Goal: Check status: Check status

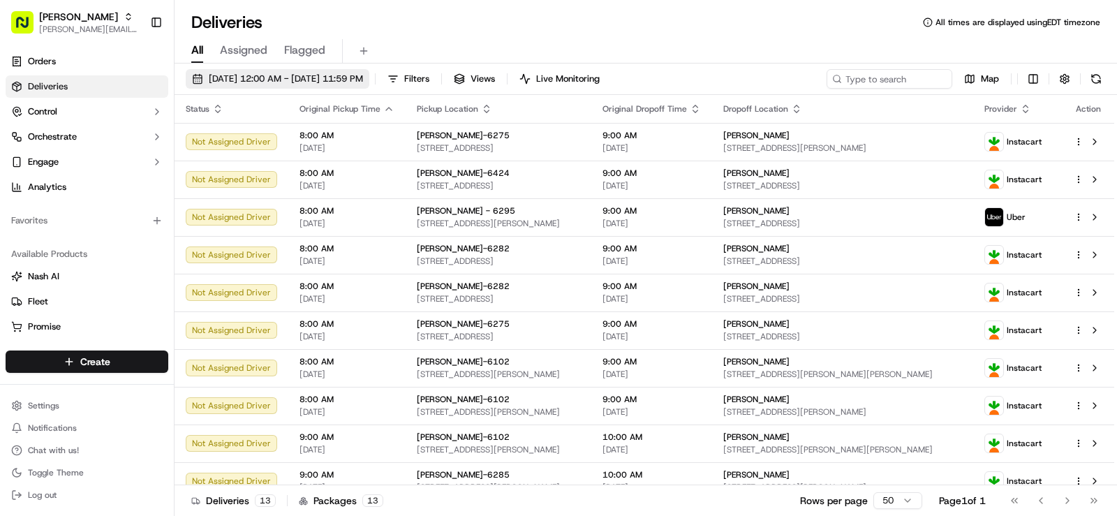
click at [328, 82] on span "[DATE] 12:00 AM - [DATE] 11:59 PM" at bounding box center [286, 79] width 154 height 13
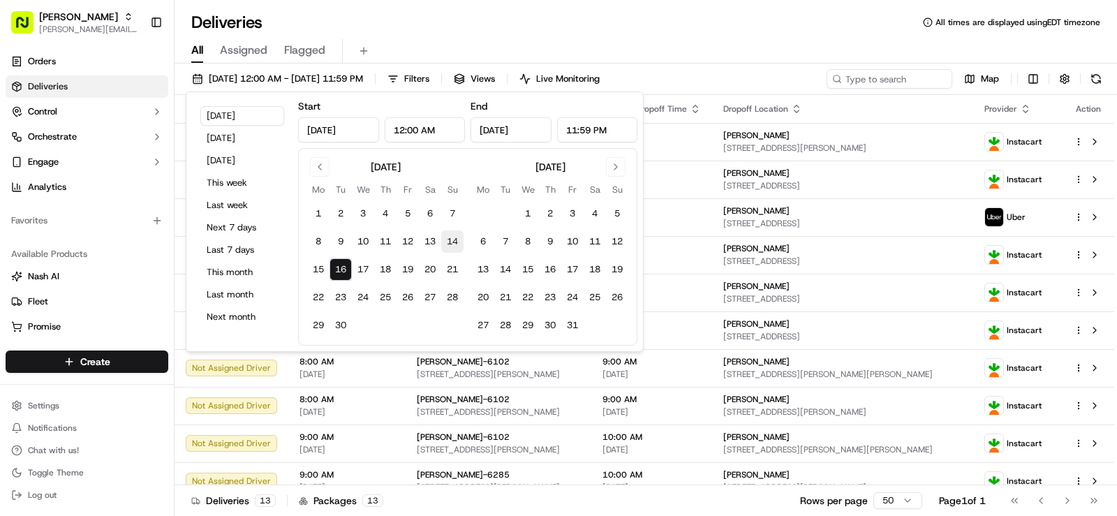
click at [457, 242] on button "14" at bounding box center [452, 241] width 22 height 22
type input "[DATE]"
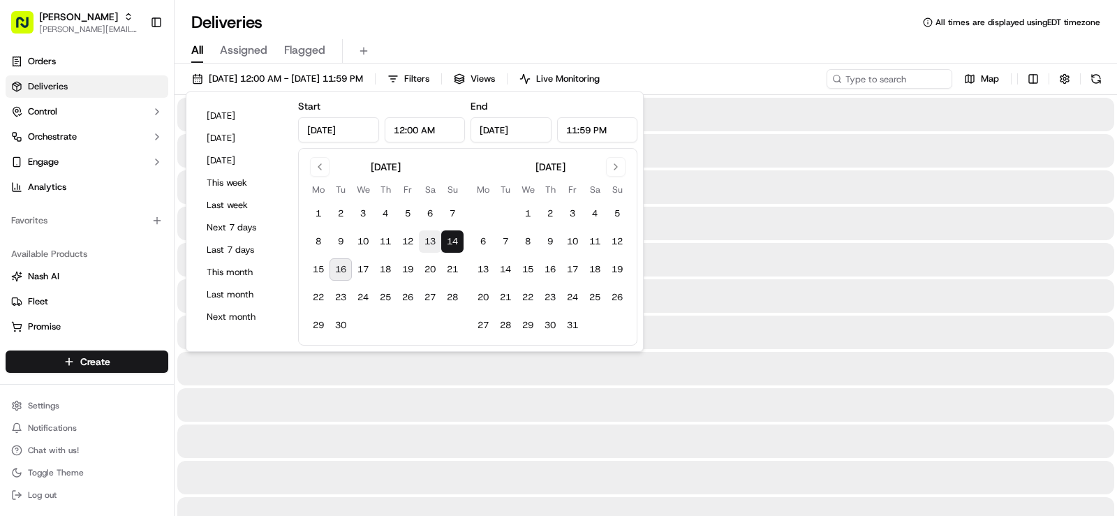
click at [433, 240] on button "13" at bounding box center [430, 241] width 22 height 22
click at [454, 238] on button "14" at bounding box center [452, 241] width 22 height 22
click at [434, 241] on button "13" at bounding box center [430, 241] width 22 height 22
type input "[DATE]"
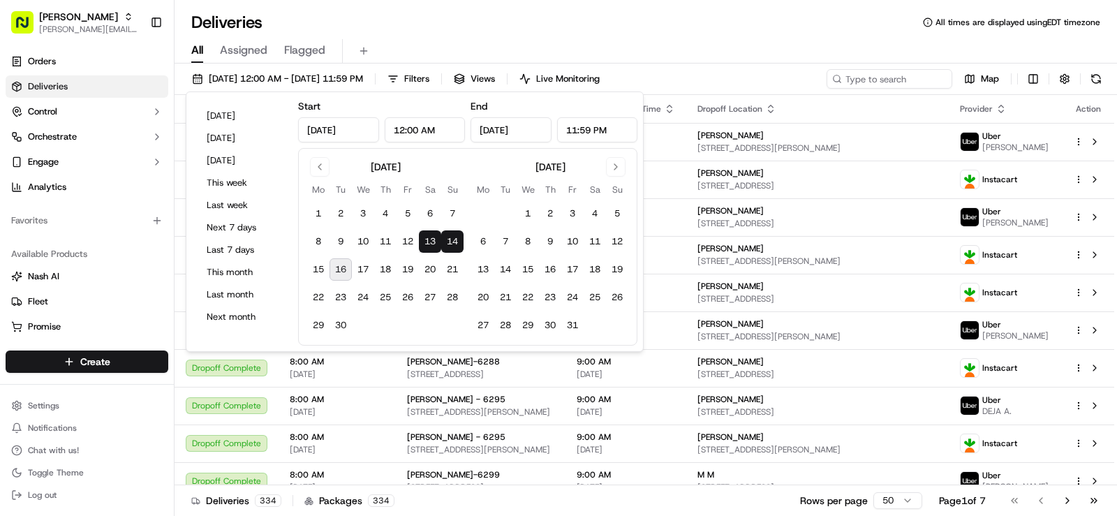
click at [429, 241] on button "13" at bounding box center [430, 241] width 22 height 22
type input "[DATE]"
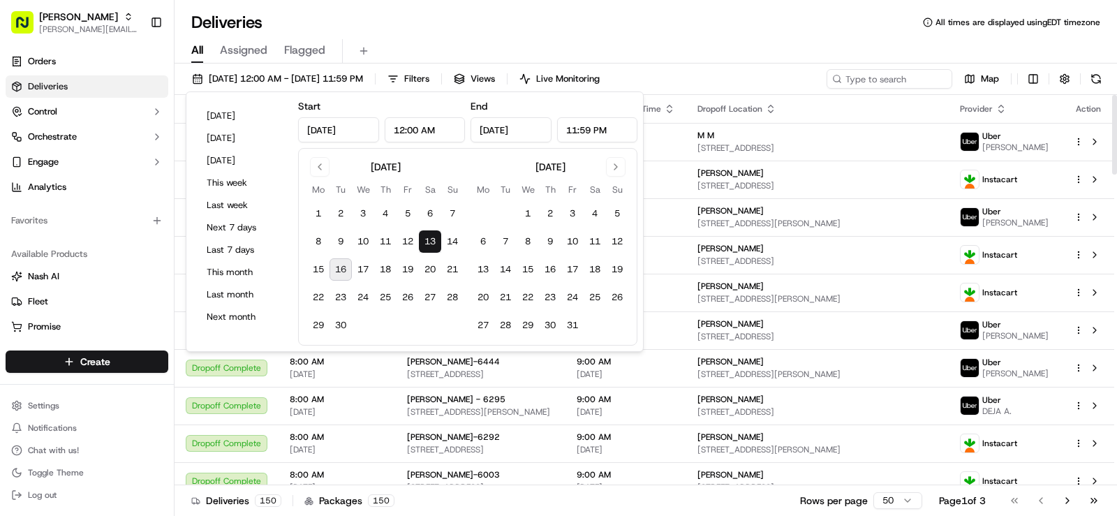
click at [705, 80] on div "[DATE] 12:00 AM - [DATE] 11:59 PM Filters Views Live Monitoring Map" at bounding box center [646, 82] width 943 height 26
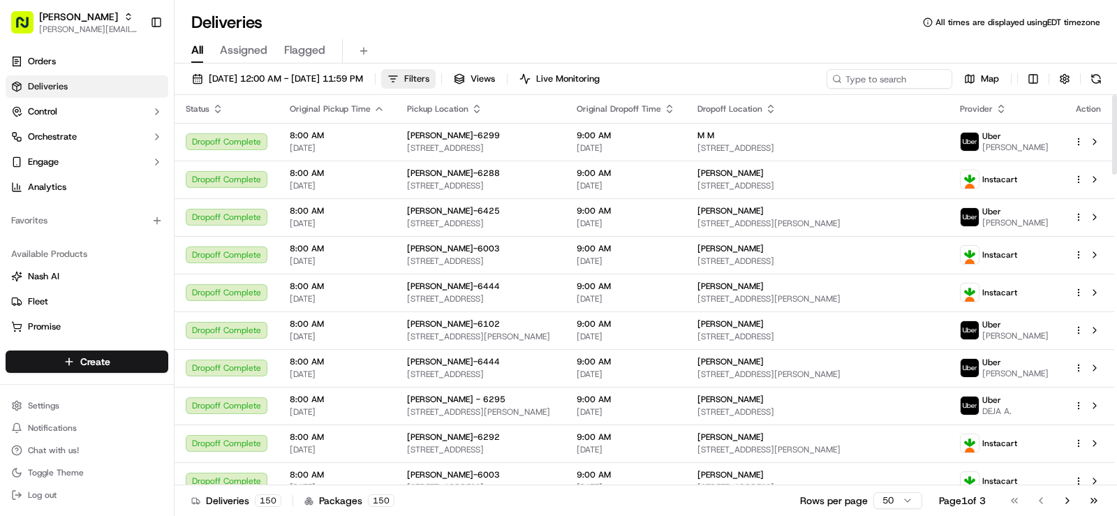
click at [429, 80] on span "Filters" at bounding box center [416, 79] width 25 height 13
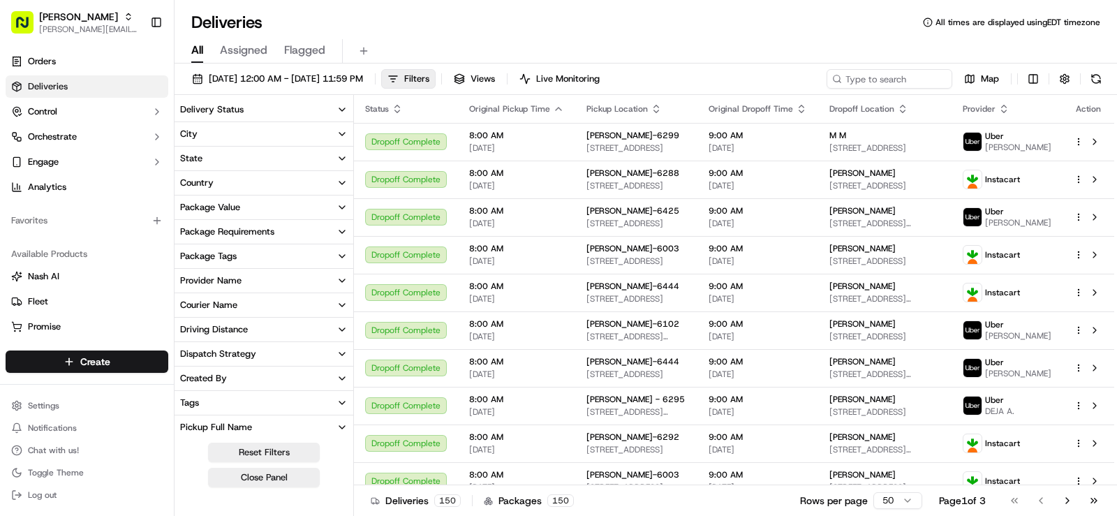
click at [340, 136] on icon "button" at bounding box center [342, 133] width 11 height 11
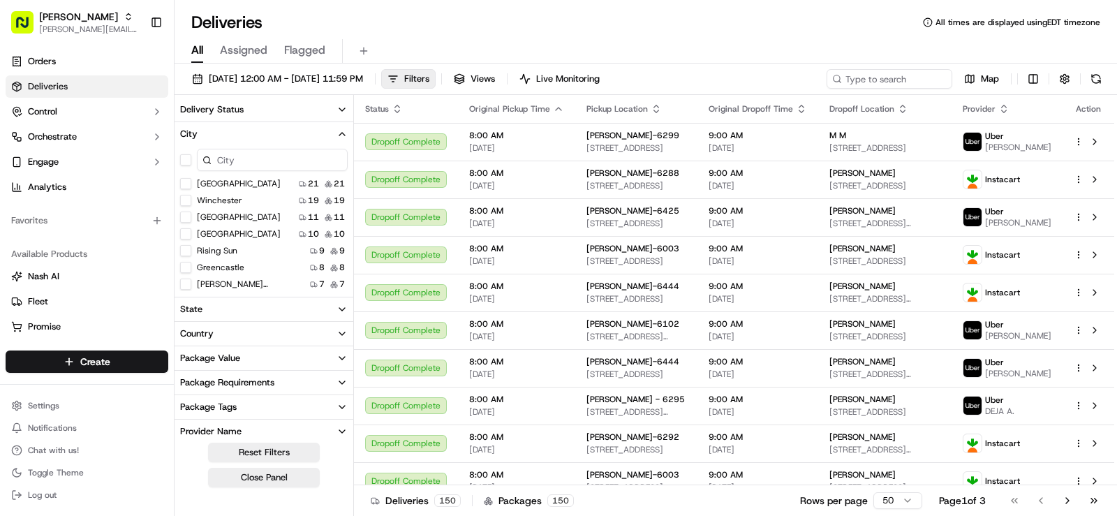
click at [182, 251] on Sun "Rising Sun" at bounding box center [185, 250] width 11 height 11
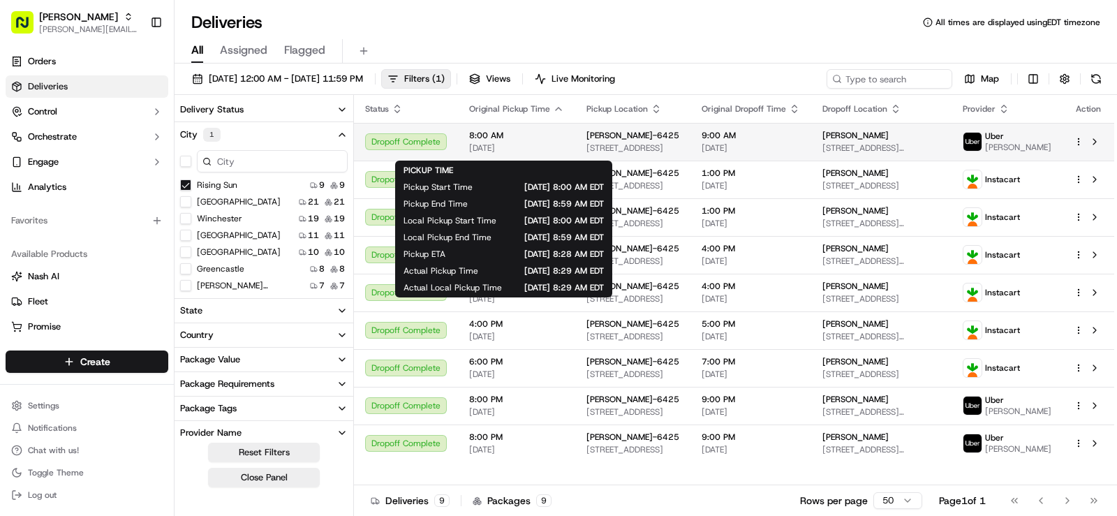
click at [548, 149] on span "[DATE]" at bounding box center [516, 147] width 95 height 11
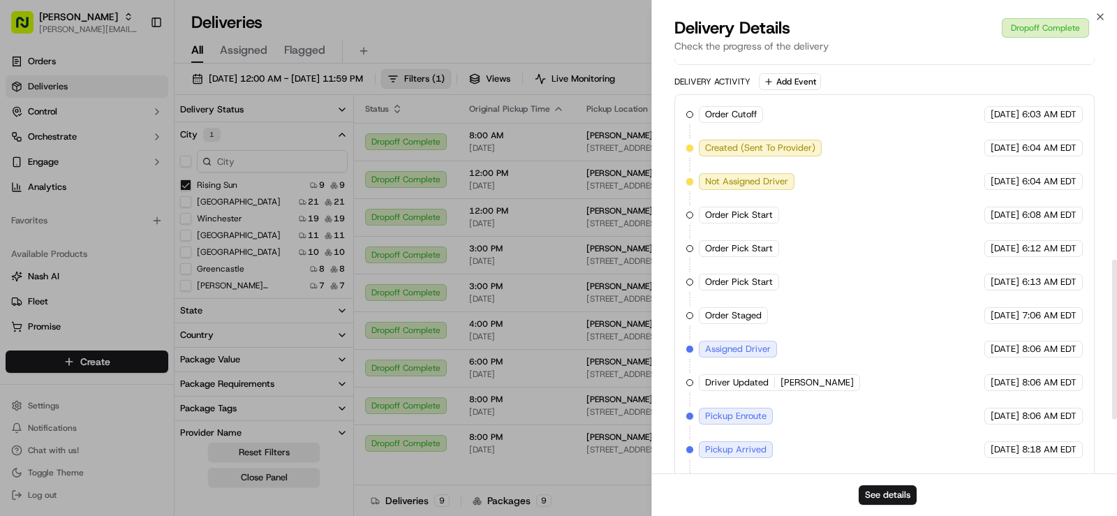
scroll to position [521, 0]
click at [1101, 15] on icon "button" at bounding box center [1100, 16] width 11 height 11
